Goal: Obtain resource: Download file/media

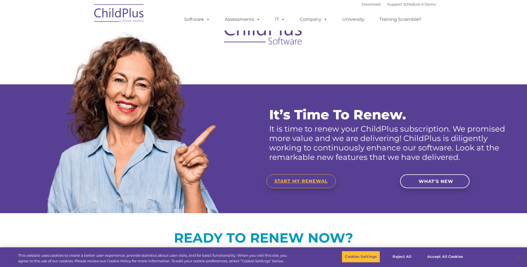
click at [313, 182] on span "START MY RENEWAL" at bounding box center [301, 181] width 53 height 5
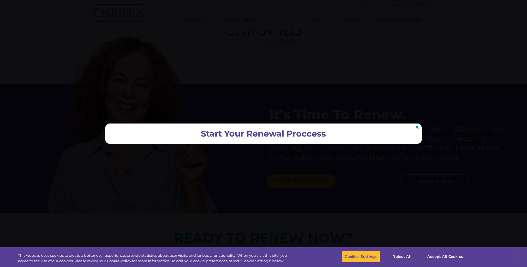
click at [290, 132] on h2 "Start Your Renewal Proccess" at bounding box center [263, 133] width 305 height 9
click at [417, 128] on link "×" at bounding box center [417, 127] width 5 height 4
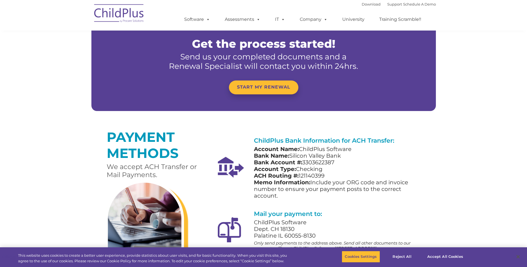
scroll to position [338, 0]
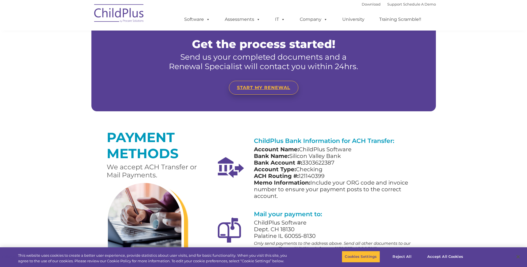
click at [275, 91] on link "START MY RENEWAL" at bounding box center [263, 88] width 69 height 14
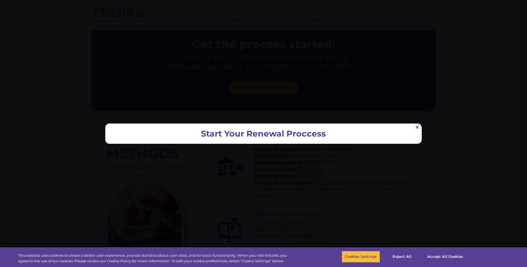
click at [266, 135] on h2 "Start Your Renewal Proccess" at bounding box center [263, 133] width 305 height 9
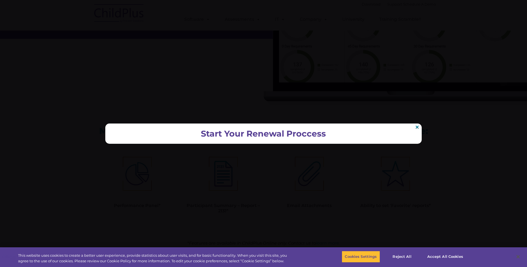
scroll to position [736, 0]
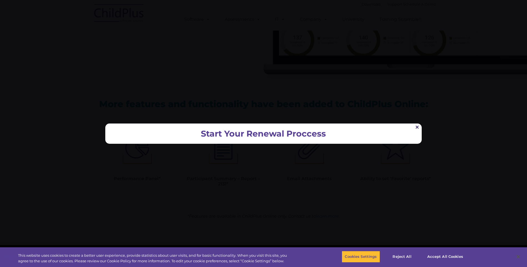
click at [418, 129] on link "×" at bounding box center [417, 127] width 5 height 4
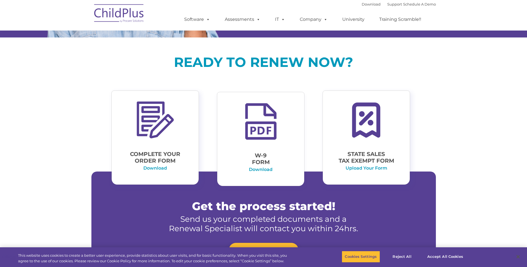
scroll to position [175, 0]
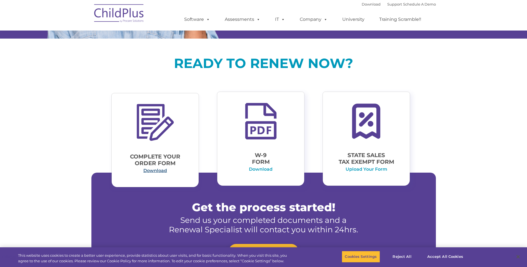
click at [161, 171] on link "Download" at bounding box center [155, 170] width 24 height 5
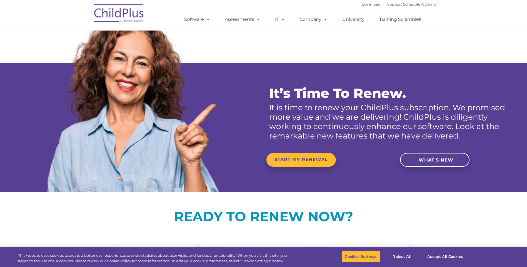
scroll to position [0, 0]
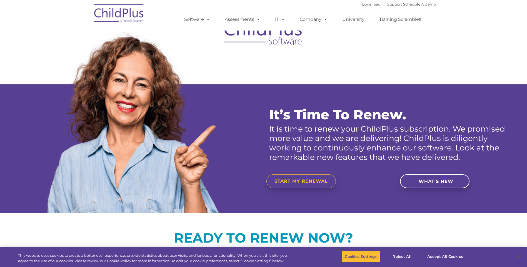
click at [307, 181] on span "START MY RENEWAL" at bounding box center [301, 181] width 53 height 5
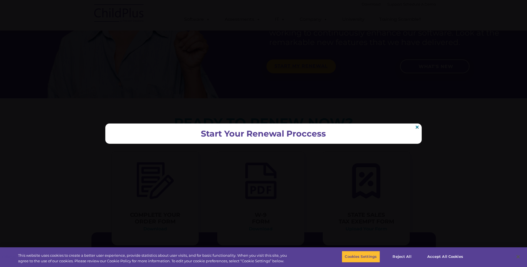
scroll to position [122, 0]
click at [416, 129] on link "×" at bounding box center [417, 127] width 5 height 4
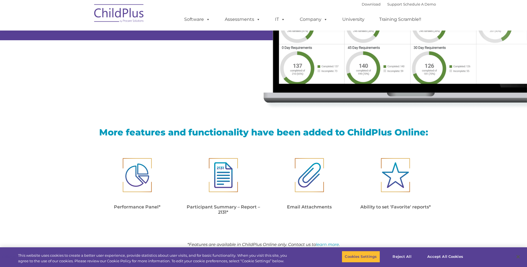
scroll to position [736, 0]
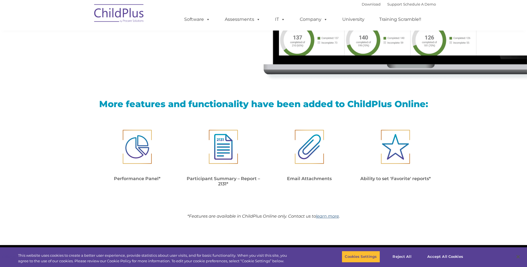
click at [323, 218] on link "learn more" at bounding box center [327, 216] width 23 height 5
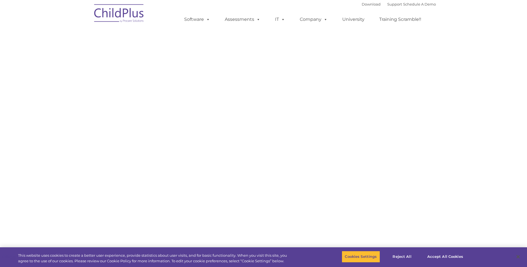
select select "MEDIUM"
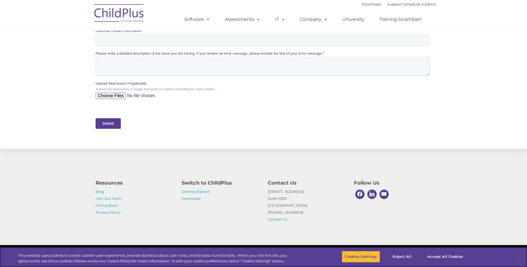
scroll to position [221, 0]
click at [277, 220] on link "Contact Us" at bounding box center [277, 219] width 19 height 4
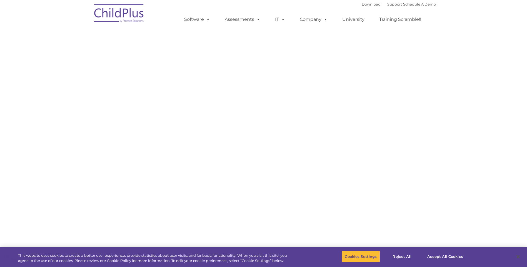
select select "MEDIUM"
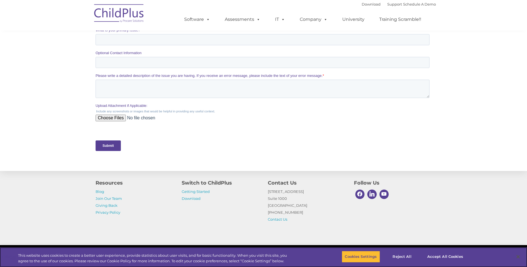
scroll to position [221, 0]
